Goal: Information Seeking & Learning: Learn about a topic

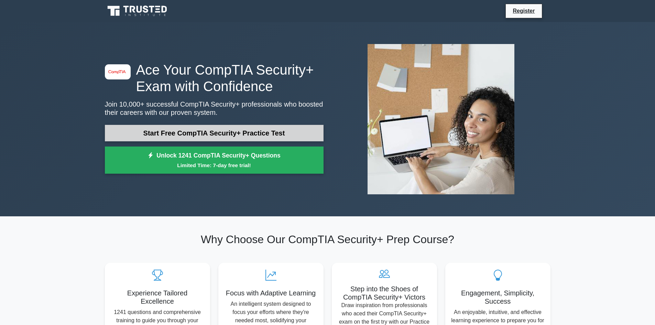
click at [232, 133] on link "Start Free CompTIA Security+ Practice Test" at bounding box center [214, 133] width 219 height 17
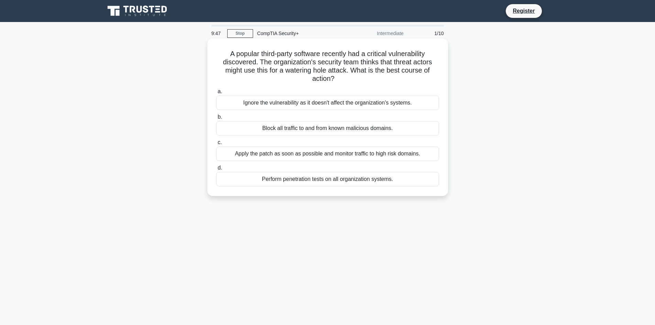
click at [311, 159] on div "Apply the patch as soon as possible and monitor traffic to high risk domains." at bounding box center [327, 154] width 223 height 14
click at [216, 145] on input "c. Apply the patch as soon as possible and monitor traffic to high risk domains." at bounding box center [216, 142] width 0 height 4
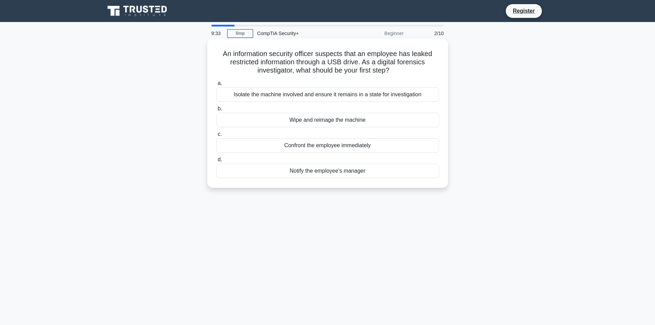
click at [320, 97] on div "Isolate the machine involved and ensure it remains in a state for investigation" at bounding box center [327, 94] width 223 height 14
click at [216, 86] on input "a. Isolate the machine involved and ensure it remains in a state for investigat…" at bounding box center [216, 83] width 0 height 4
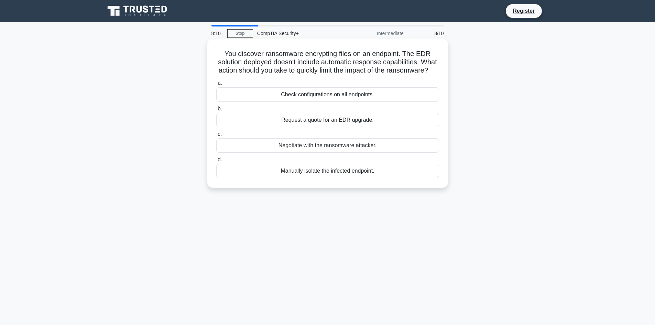
click at [323, 178] on div "Manually isolate the infected endpoint." at bounding box center [327, 171] width 223 height 14
click at [216, 162] on input "d. Manually isolate the infected endpoint." at bounding box center [216, 160] width 0 height 4
click at [326, 171] on div "Role-based access control policy" at bounding box center [327, 171] width 223 height 14
click at [216, 162] on input "d. Role-based access control policy" at bounding box center [216, 160] width 0 height 4
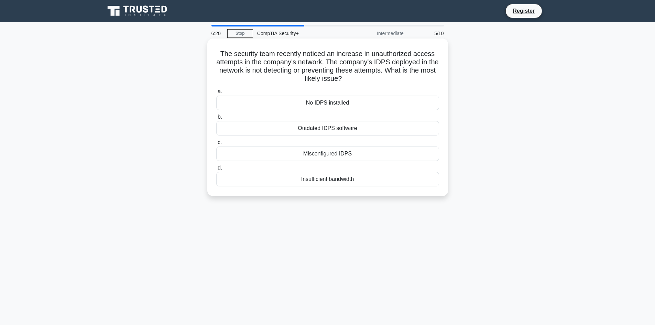
click at [336, 173] on div "Insufficient bandwidth" at bounding box center [327, 179] width 223 height 14
click at [216, 170] on input "d. Insufficient bandwidth" at bounding box center [216, 168] width 0 height 4
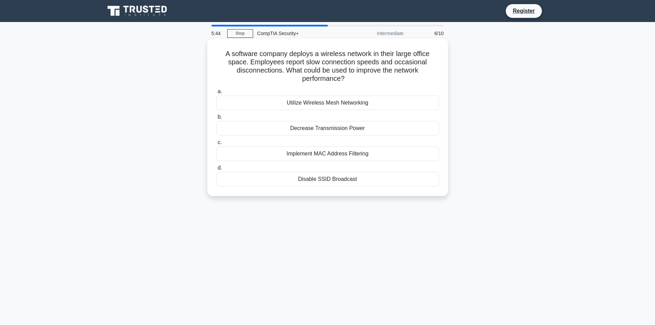
click at [337, 107] on div "Utilize Wireless Mesh Networking" at bounding box center [327, 103] width 223 height 14
click at [216, 94] on input "a. Utilize Wireless Mesh Networking" at bounding box center [216, 91] width 0 height 4
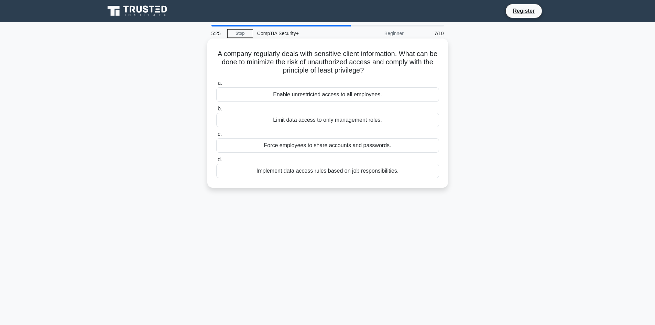
click at [347, 171] on div "Implement data access rules based on job responsibilities." at bounding box center [327, 171] width 223 height 14
click at [216, 162] on input "d. Implement data access rules based on job responsibilities." at bounding box center [216, 160] width 0 height 4
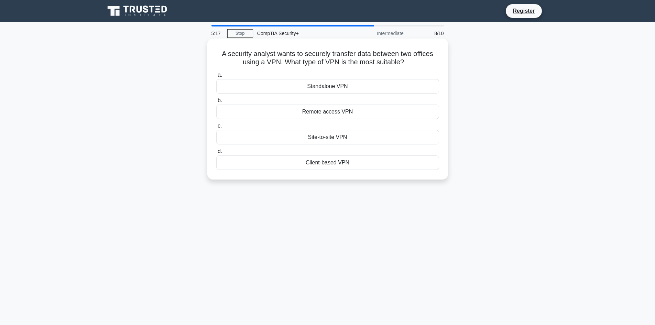
click at [350, 140] on div "Site-to-site VPN" at bounding box center [327, 137] width 223 height 14
click at [216, 128] on input "c. Site-to-site VPN" at bounding box center [216, 126] width 0 height 4
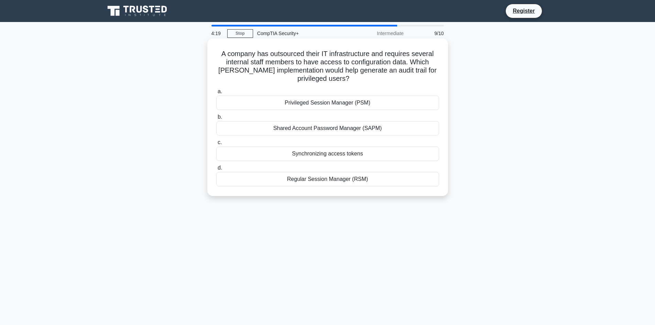
click at [342, 103] on div "Privileged Session Manager (PSM)" at bounding box center [327, 103] width 223 height 14
click at [216, 94] on input "a. Privileged Session Manager (PSM)" at bounding box center [216, 91] width 0 height 4
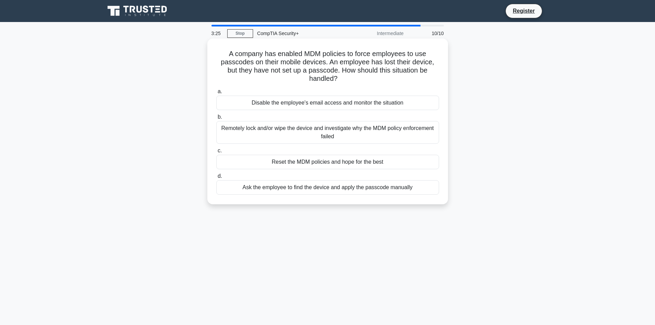
click at [331, 125] on div "Remotely lock and/or wipe the device and investigate why the MDM policy enforce…" at bounding box center [327, 132] width 223 height 23
click at [216, 119] on input "b. Remotely lock and/or wipe the device and investigate why the MDM policy enfo…" at bounding box center [216, 117] width 0 height 4
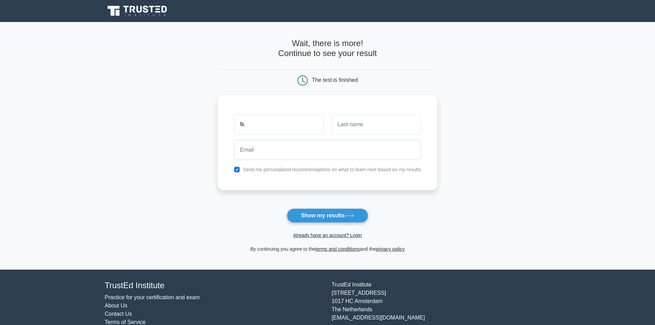
type input "fk"
click at [369, 120] on input "text" at bounding box center [376, 125] width 89 height 20
type input "a"
click at [329, 146] on input "email" at bounding box center [327, 150] width 187 height 20
type input "fareskhoja69@gmail.com"
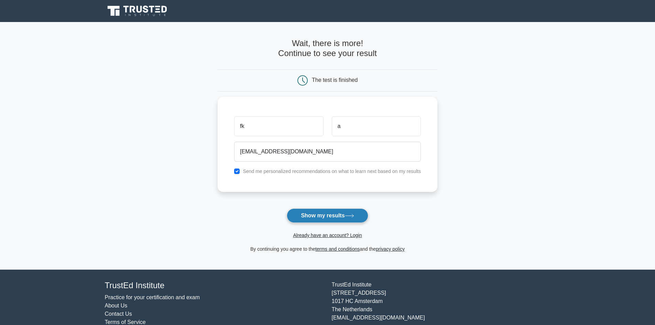
click at [337, 214] on button "Show my results" at bounding box center [327, 215] width 81 height 14
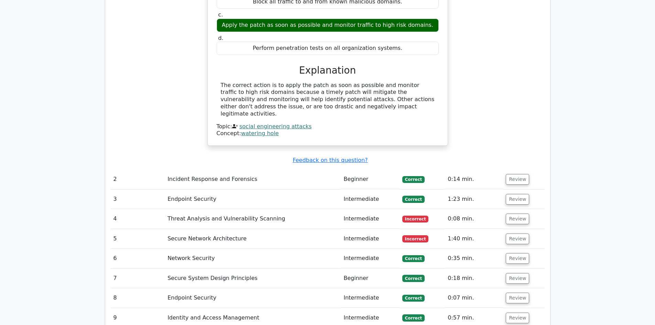
scroll to position [722, 0]
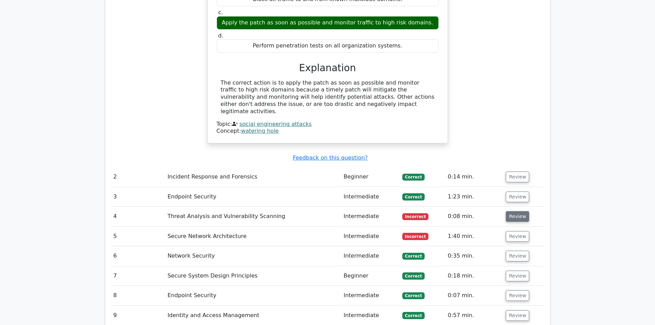
click at [509, 211] on button "Review" at bounding box center [517, 216] width 23 height 11
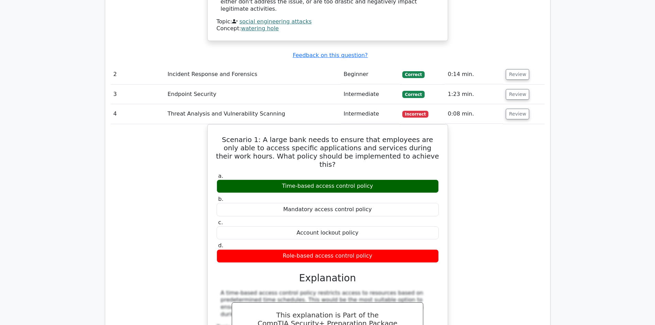
scroll to position [826, 0]
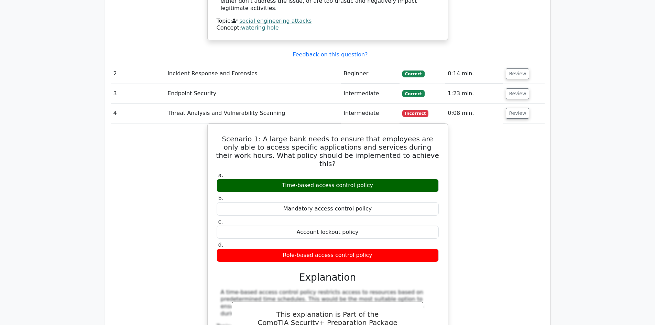
drag, startPoint x: 494, startPoint y: 105, endPoint x: 500, endPoint y: 110, distance: 7.8
click at [502, 123] on div "Scenario 1: A large bank needs to ensure that employees are only able to access…" at bounding box center [328, 262] width 434 height 279
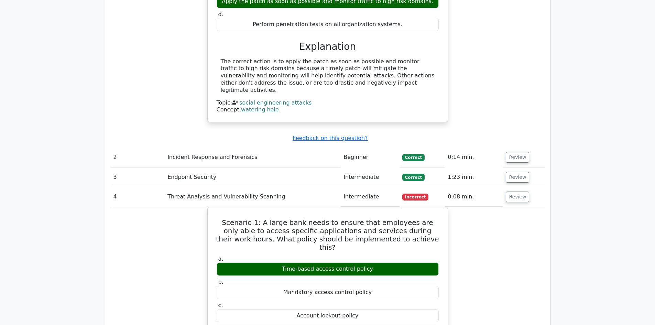
scroll to position [688, 0]
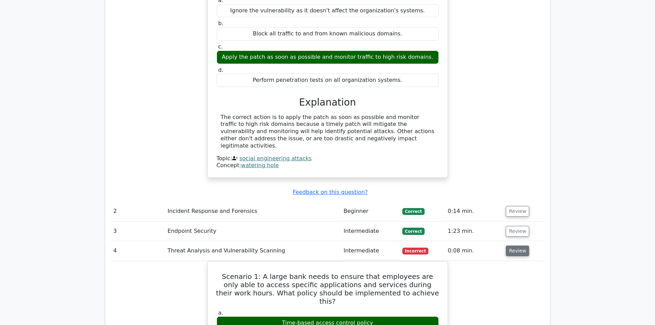
click at [508, 246] on button "Review" at bounding box center [517, 251] width 23 height 11
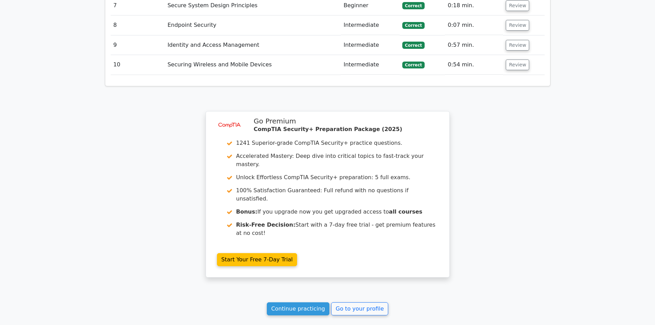
scroll to position [1031, 0]
